Goal: Task Accomplishment & Management: Understand process/instructions

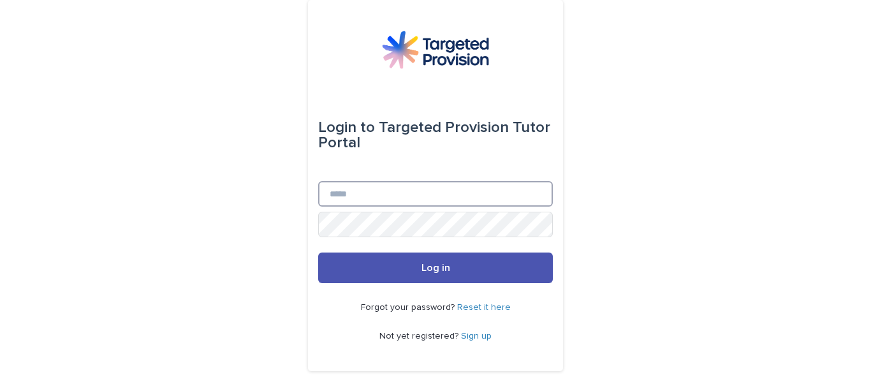
click at [357, 188] on input "Email" at bounding box center [435, 194] width 235 height 26
type input "**********"
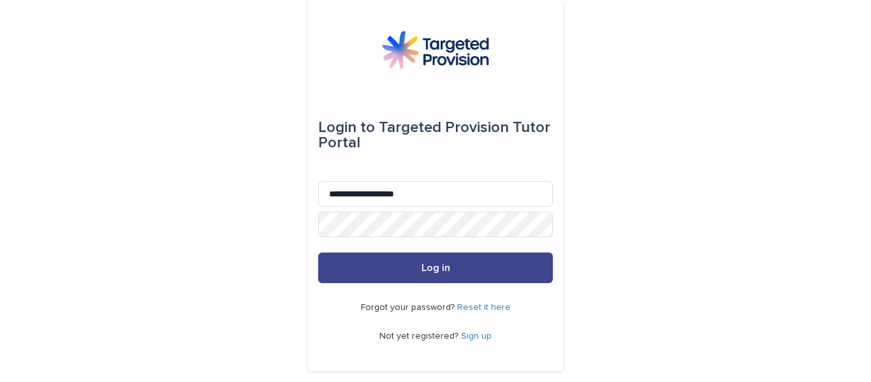
click at [429, 268] on span "Log in" at bounding box center [436, 268] width 29 height 10
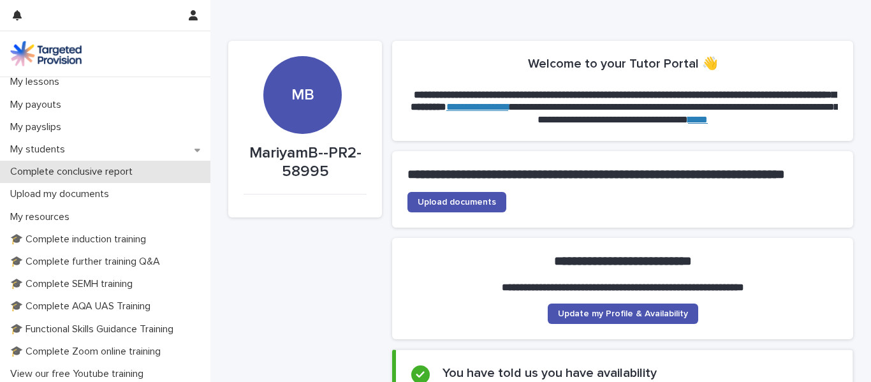
scroll to position [191, 0]
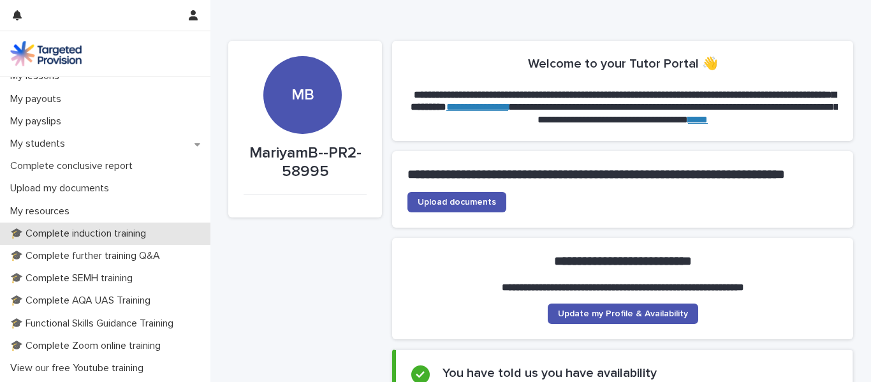
click at [75, 239] on p "🎓 Complete induction training" at bounding box center [80, 234] width 151 height 12
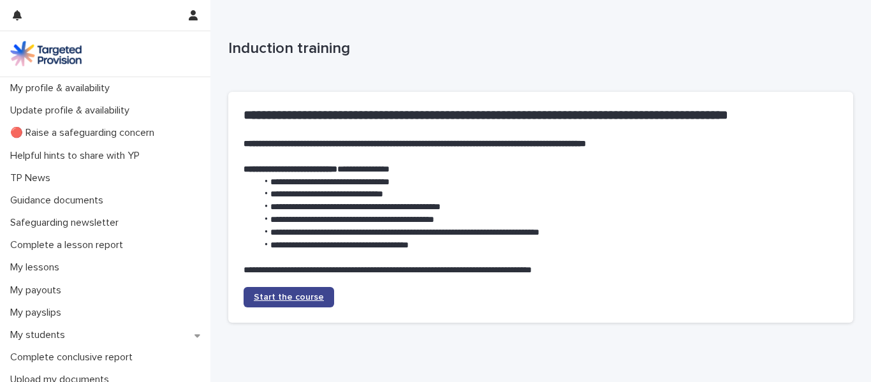
click at [299, 306] on link "Start the course" at bounding box center [289, 297] width 91 height 20
